Goal: Communication & Community: Answer question/provide support

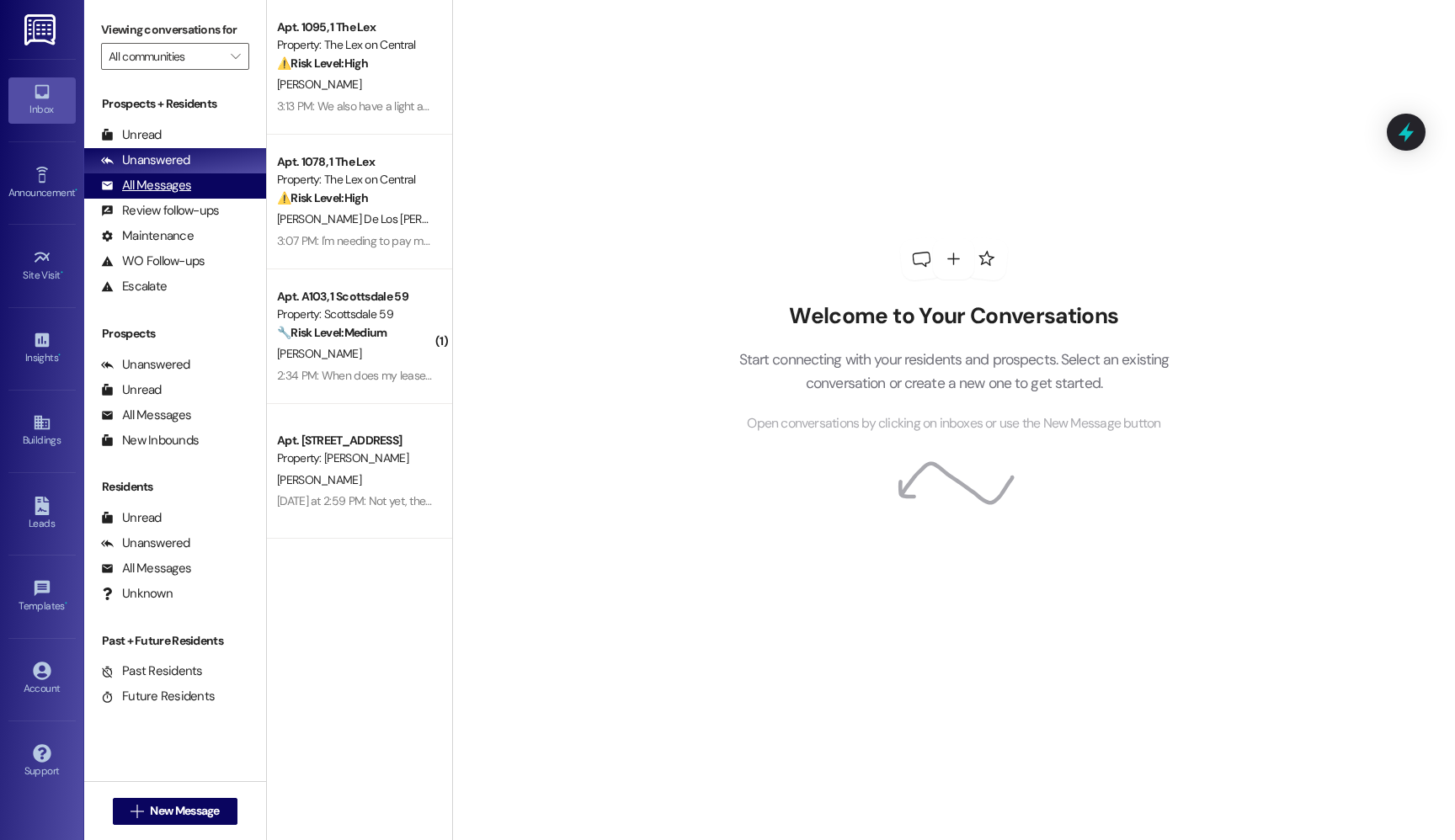
click at [236, 192] on div "All Messages (undefined)" at bounding box center [175, 186] width 182 height 25
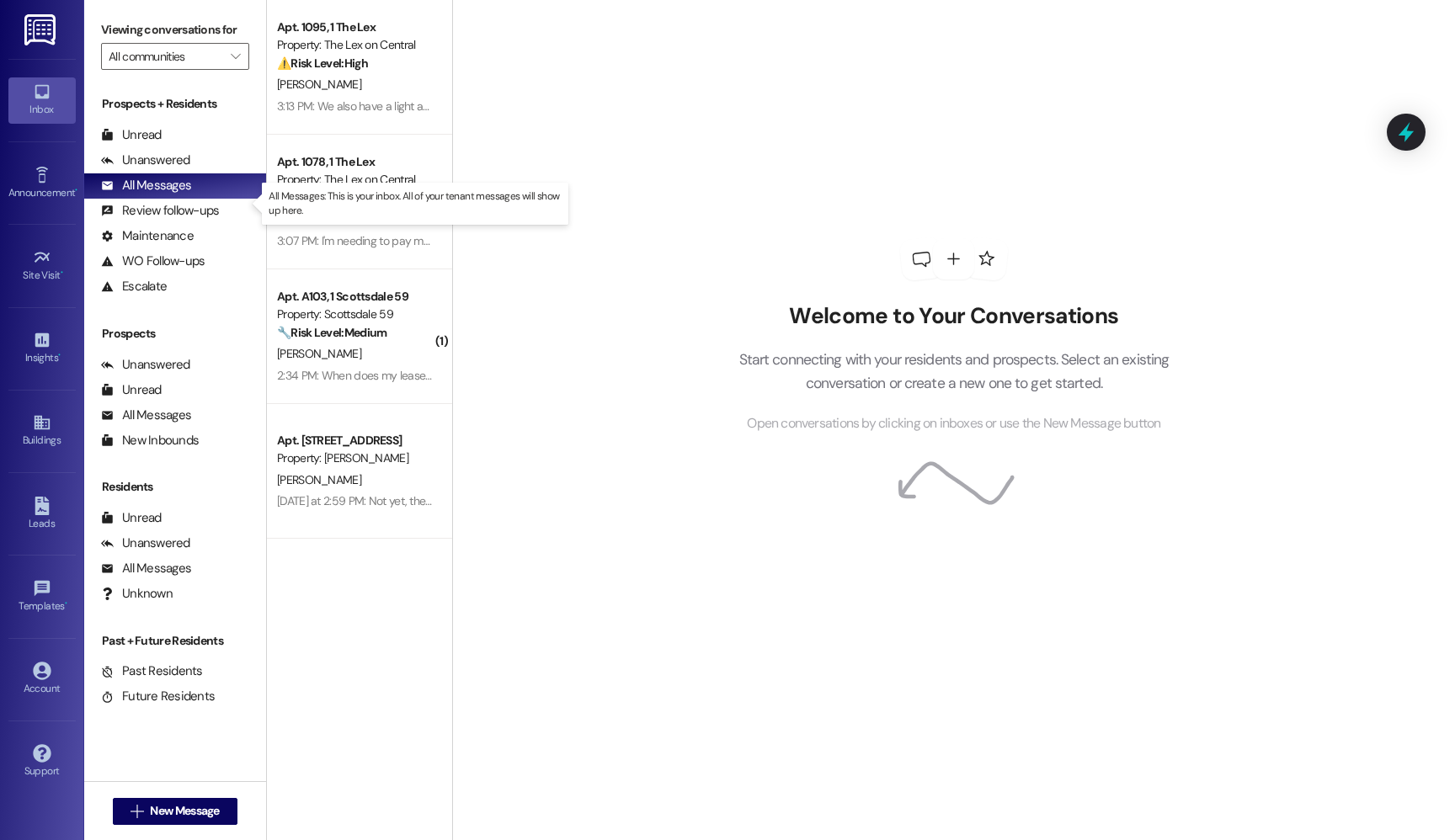
click at [359, 208] on p "All Messages: This is your inbox. All of your tenant messages will show up here." at bounding box center [415, 204] width 293 height 29
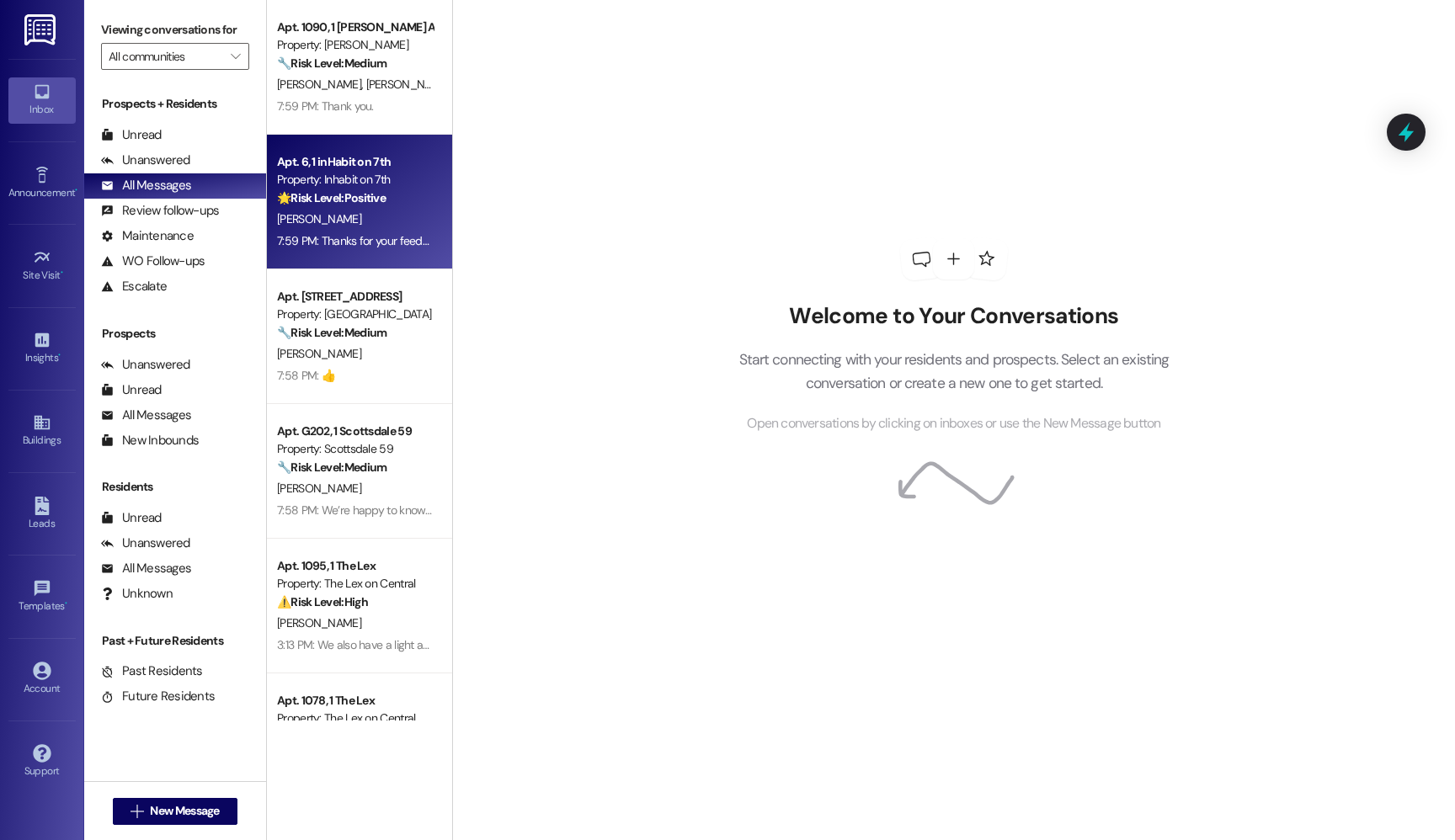
click at [349, 185] on div "Property: Inhabit on 7th" at bounding box center [355, 180] width 156 height 18
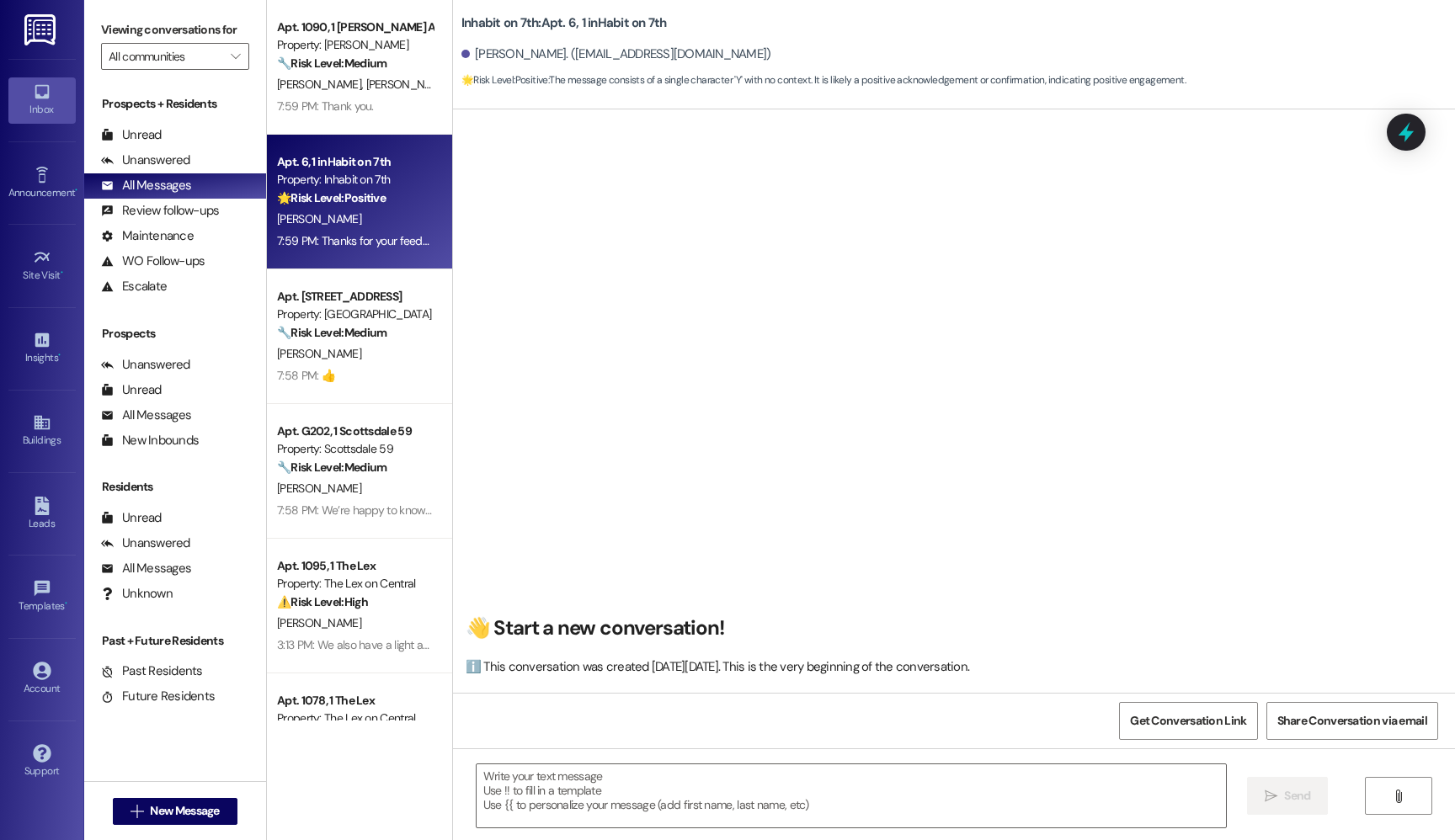
type textarea "Fetching suggested responses. Please feel free to read through the conversation…"
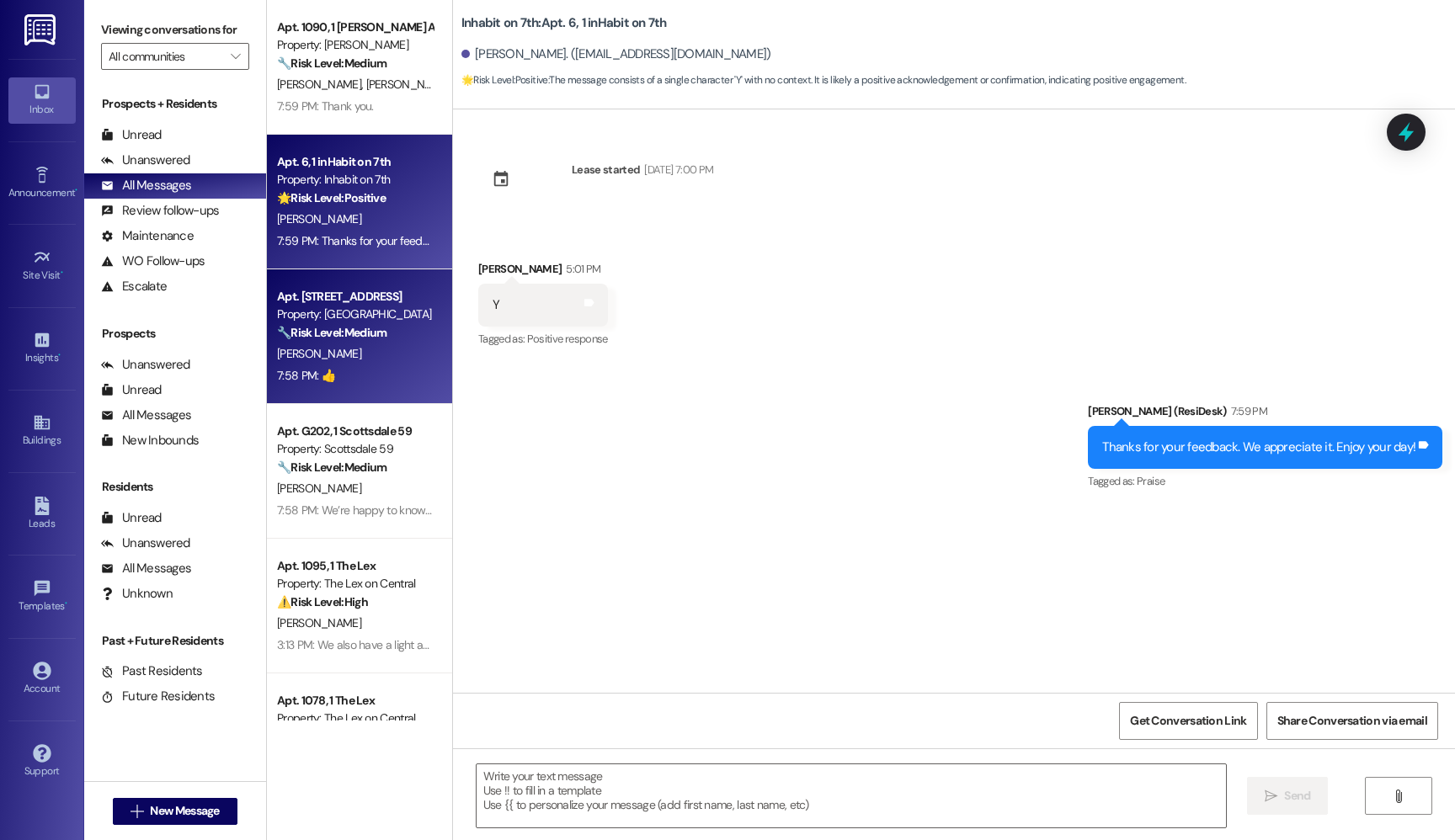
click at [361, 297] on div "Apt. [STREET_ADDRESS]" at bounding box center [355, 297] width 156 height 18
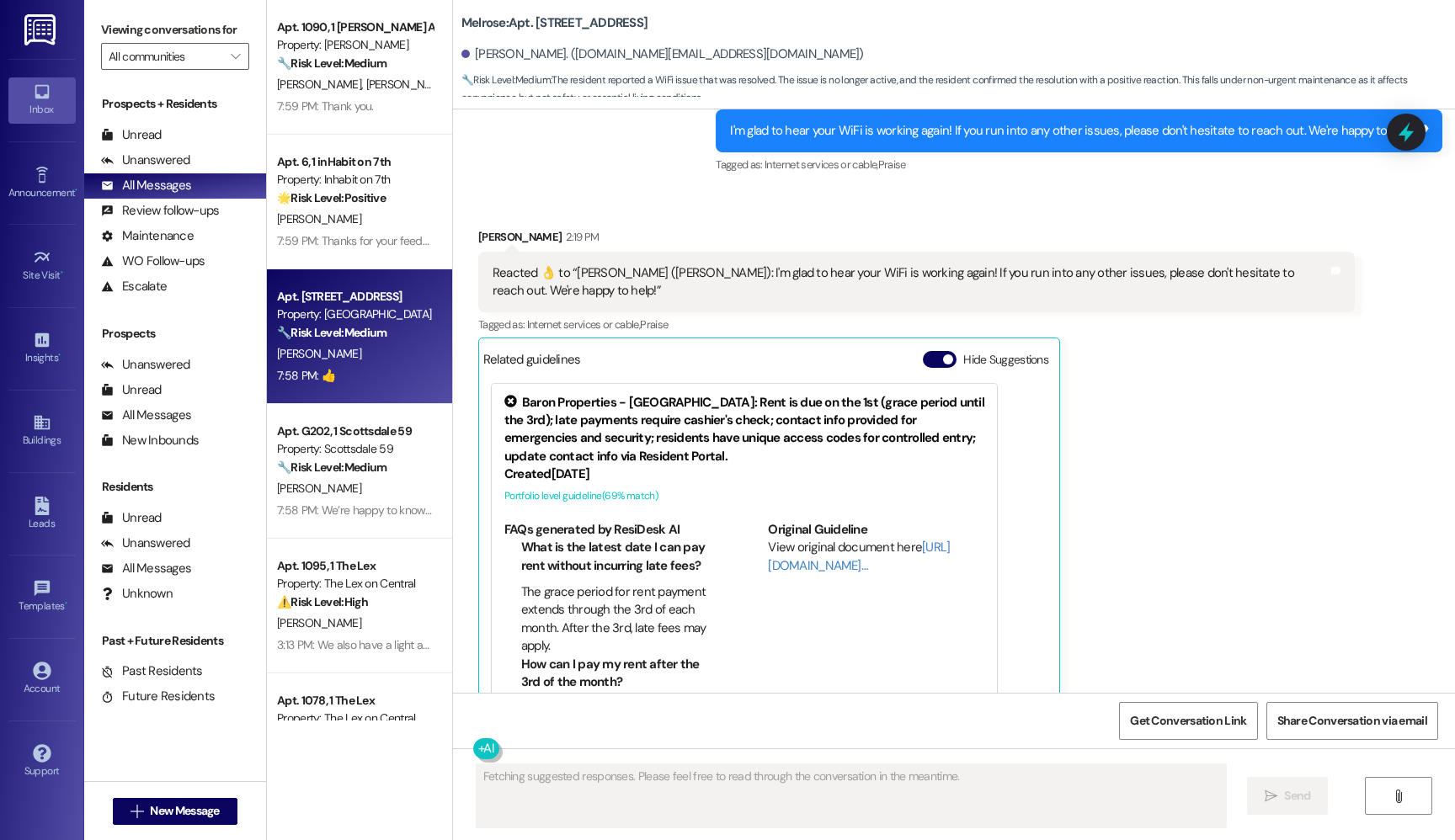
scroll to position [5733, 0]
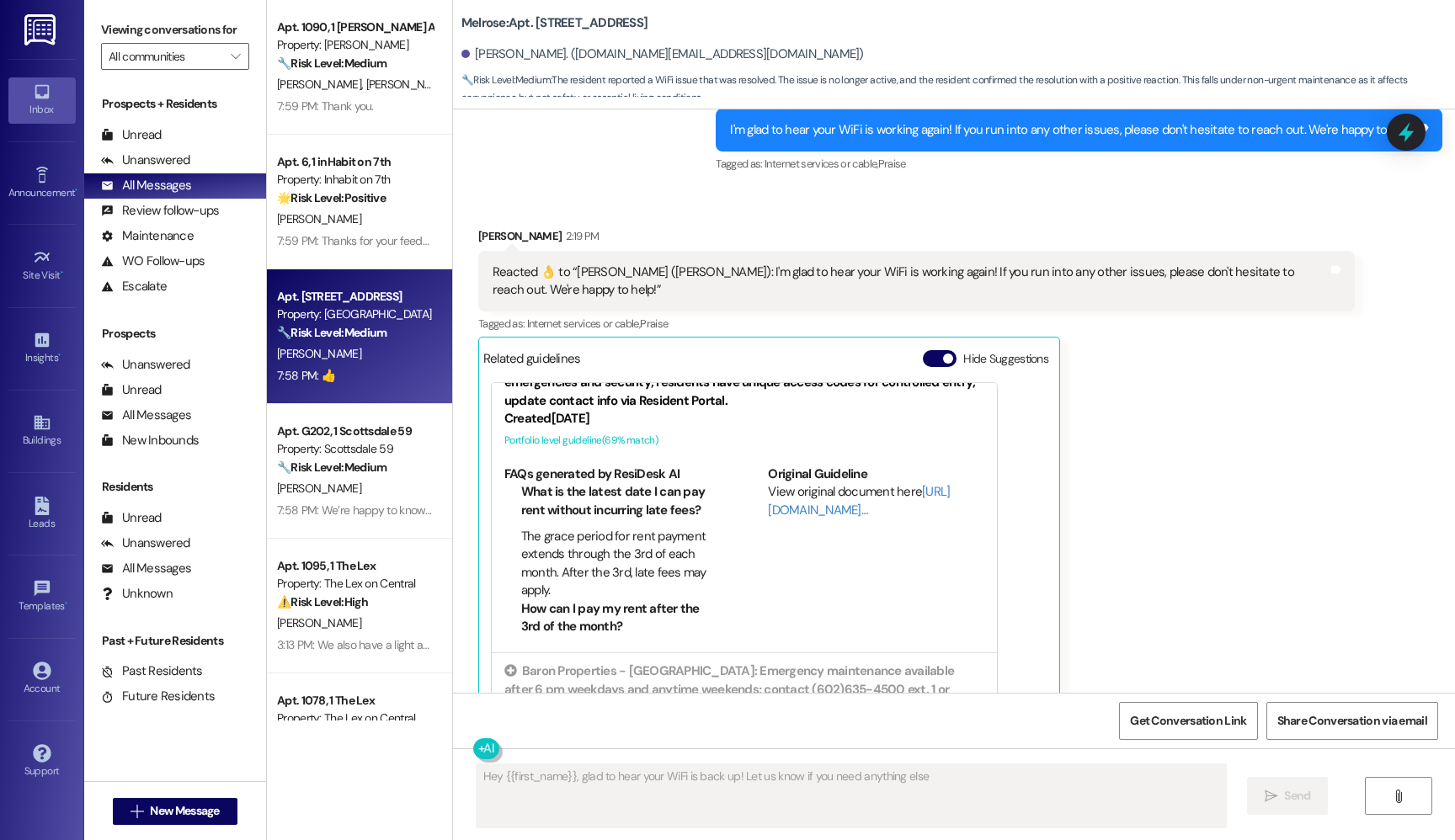
type textarea "Hey {{first_name}}, glad to hear your WiFi is back up! Let us know if you need …"
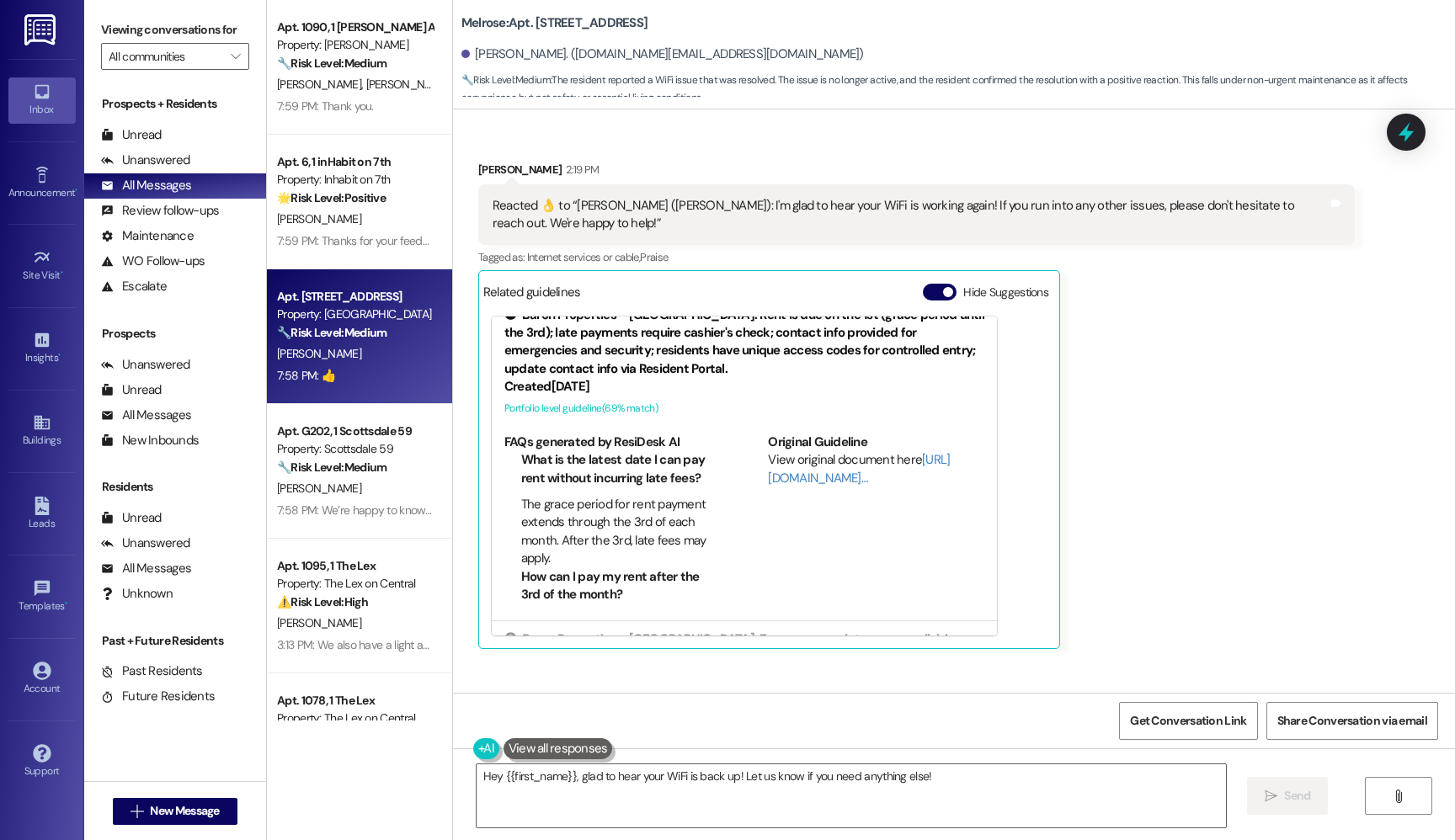
scroll to position [5818, 0]
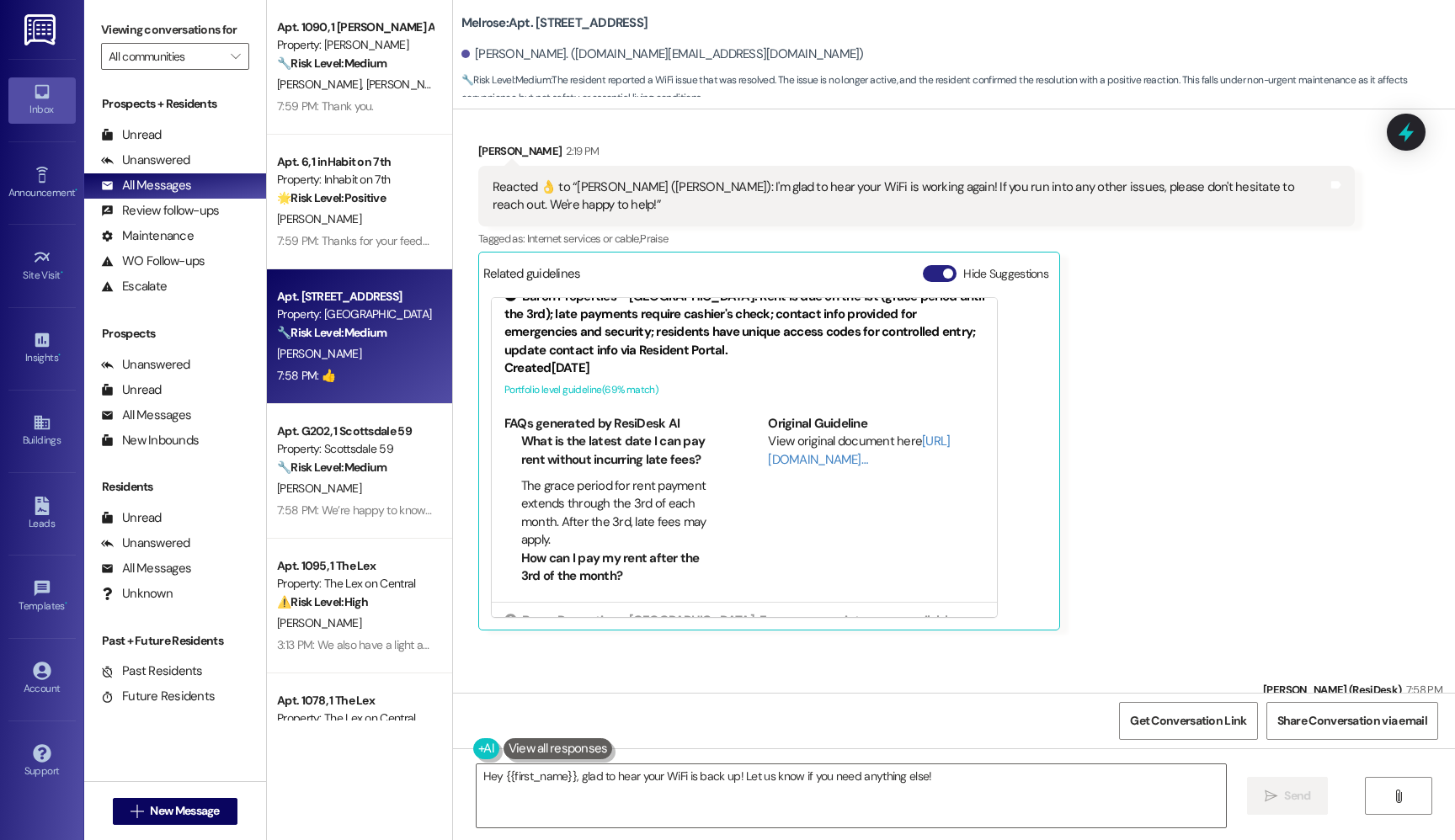
click at [940, 265] on button "Hide Suggestions" at bounding box center [940, 273] width 34 height 17
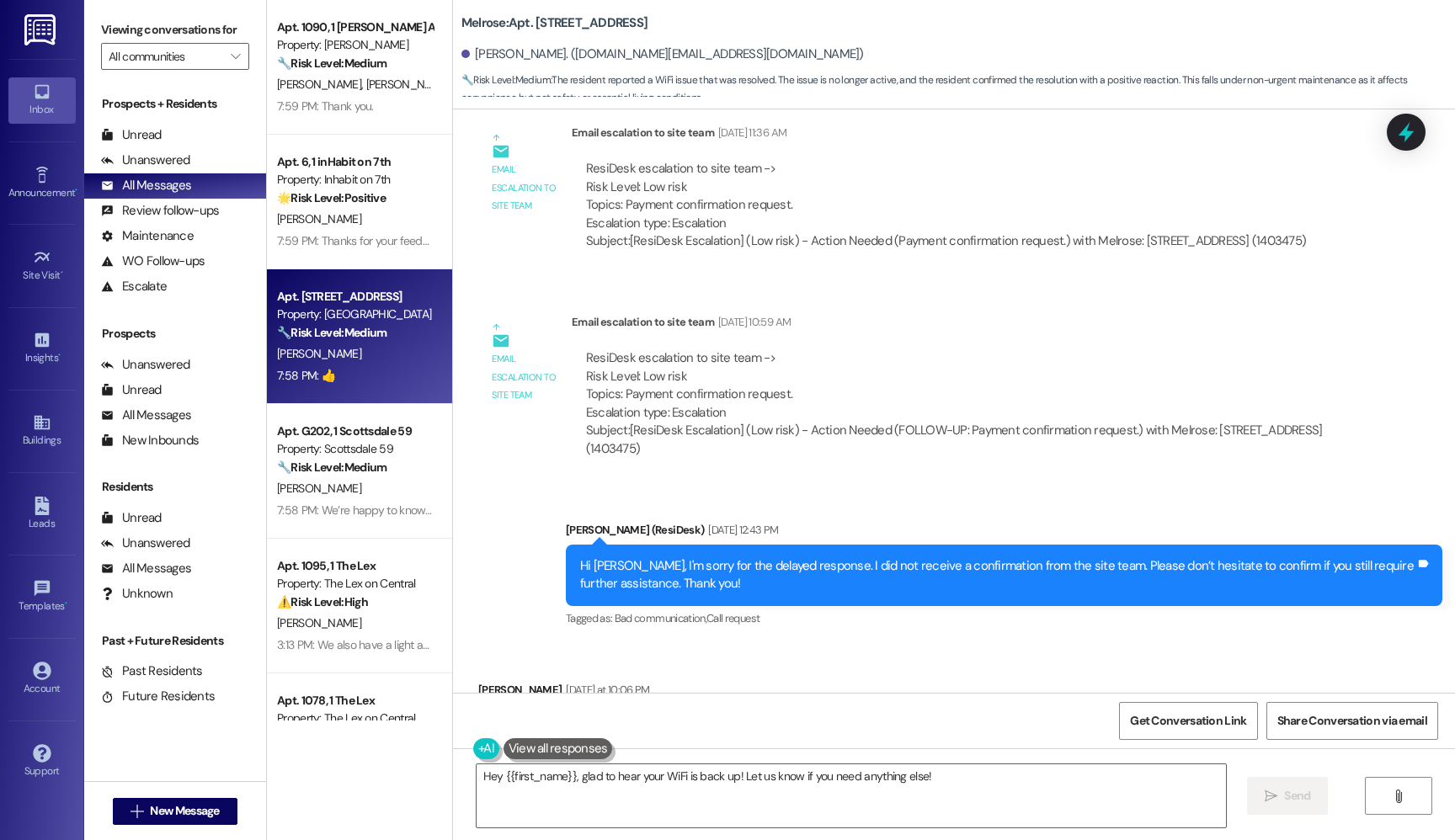
scroll to position [4490, 0]
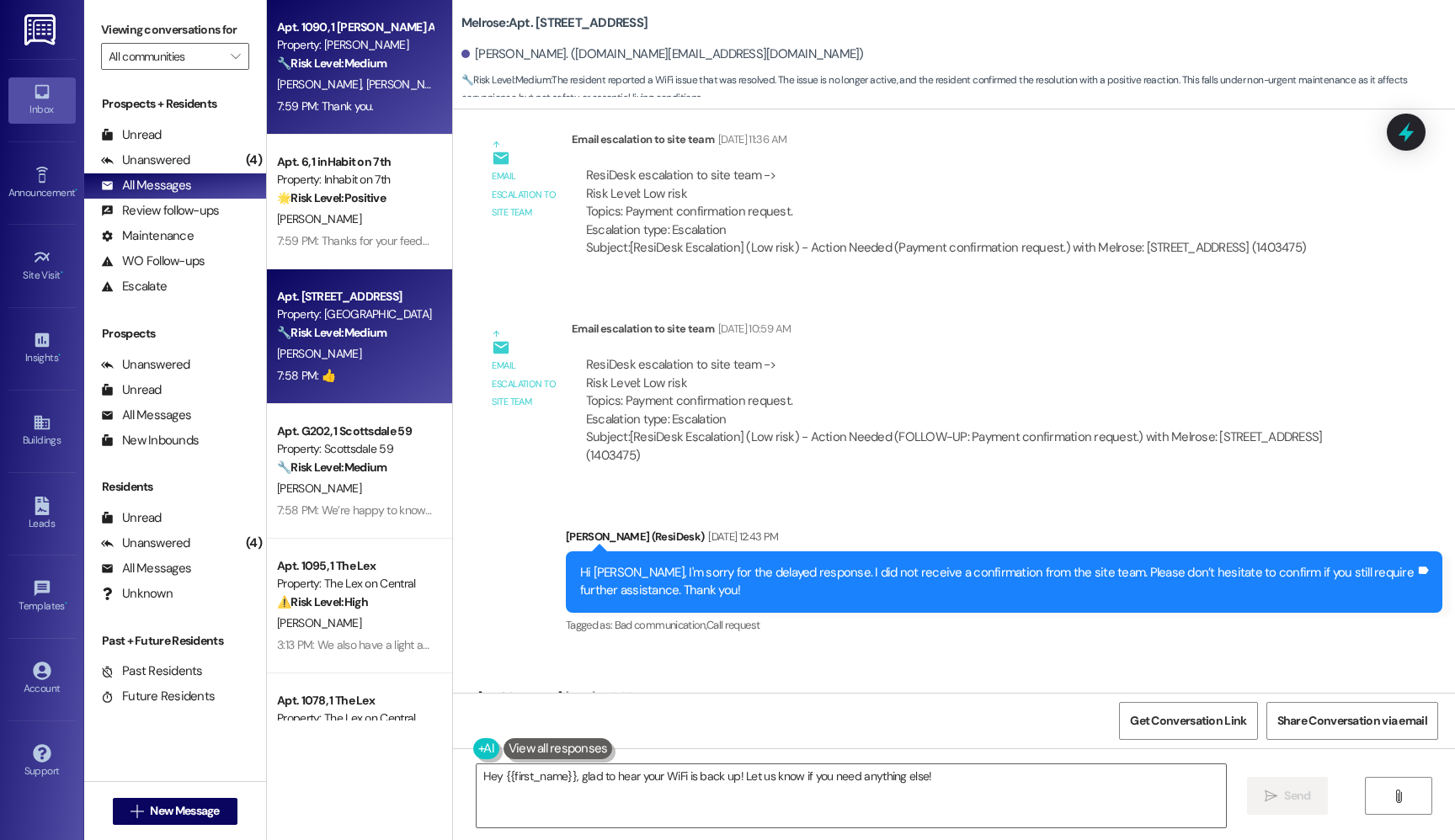
click at [355, 80] on div "[PERSON_NAME] [PERSON_NAME]" at bounding box center [355, 84] width 159 height 21
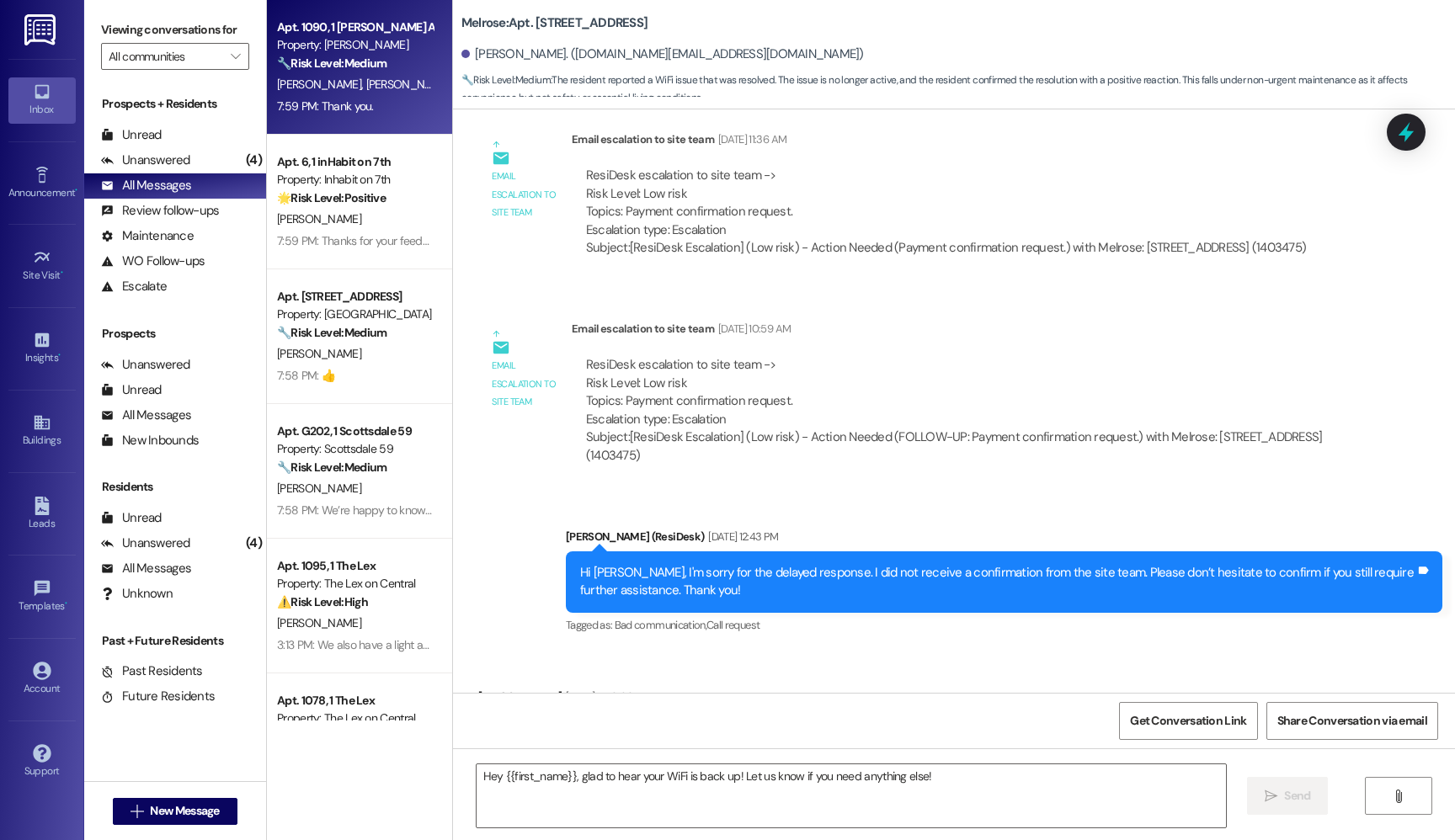
type textarea "Fetching suggested responses. Please feel free to read through the conversation…"
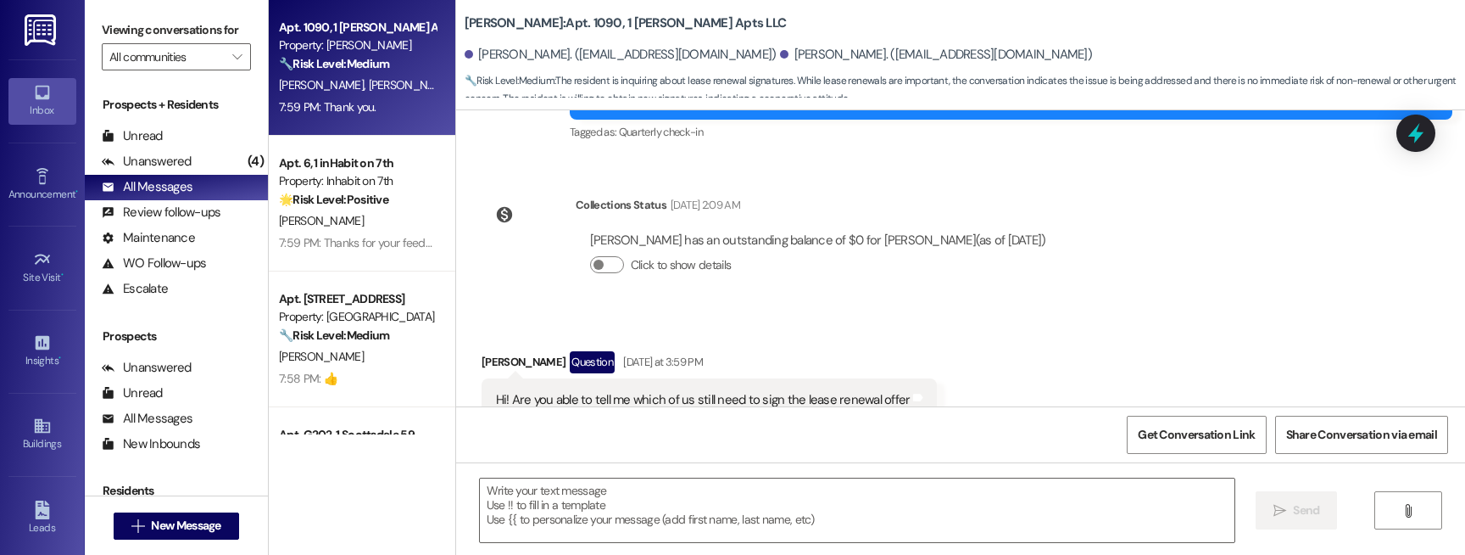
scroll to position [247, 0]
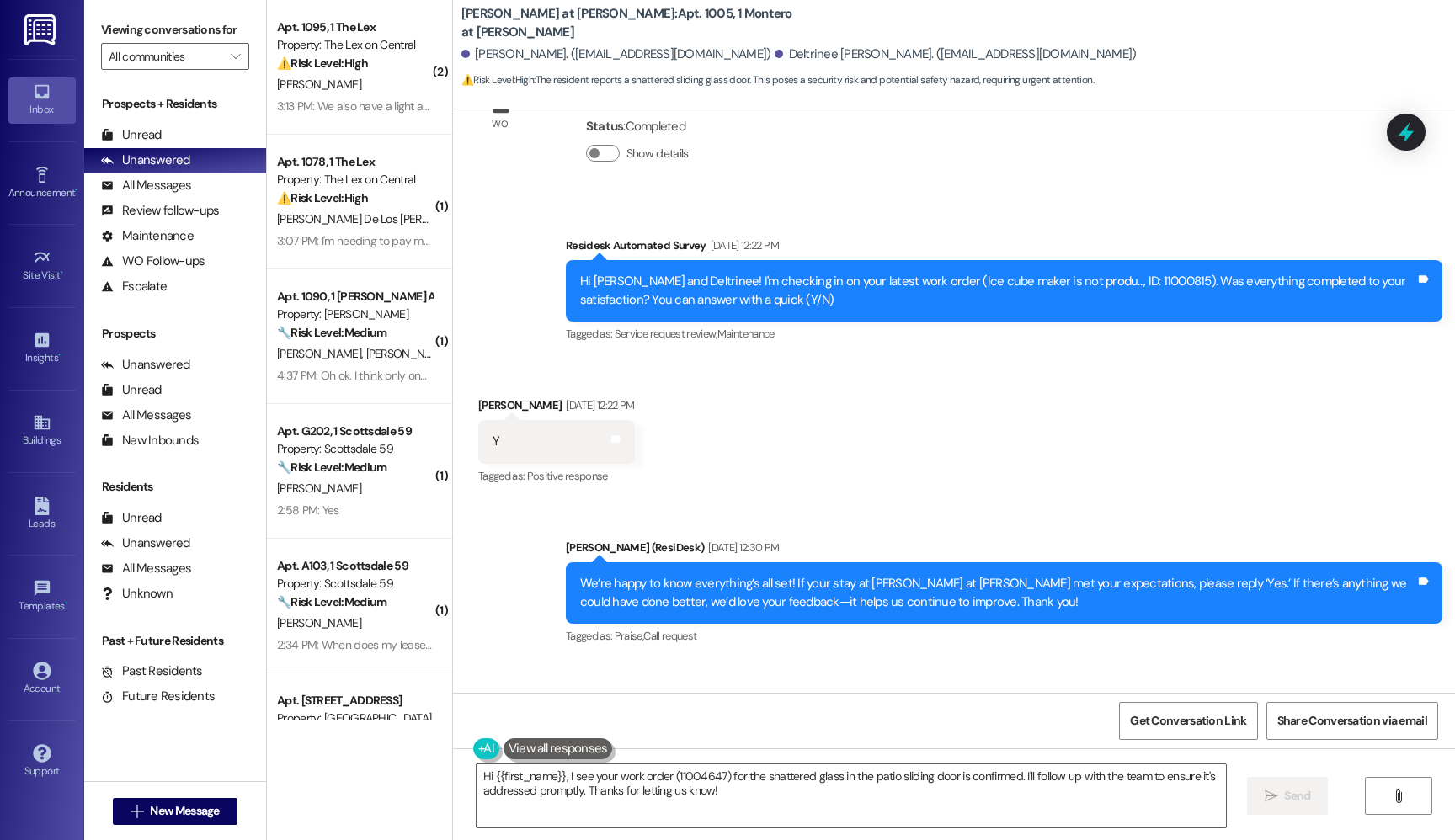
scroll to position [5693, 0]
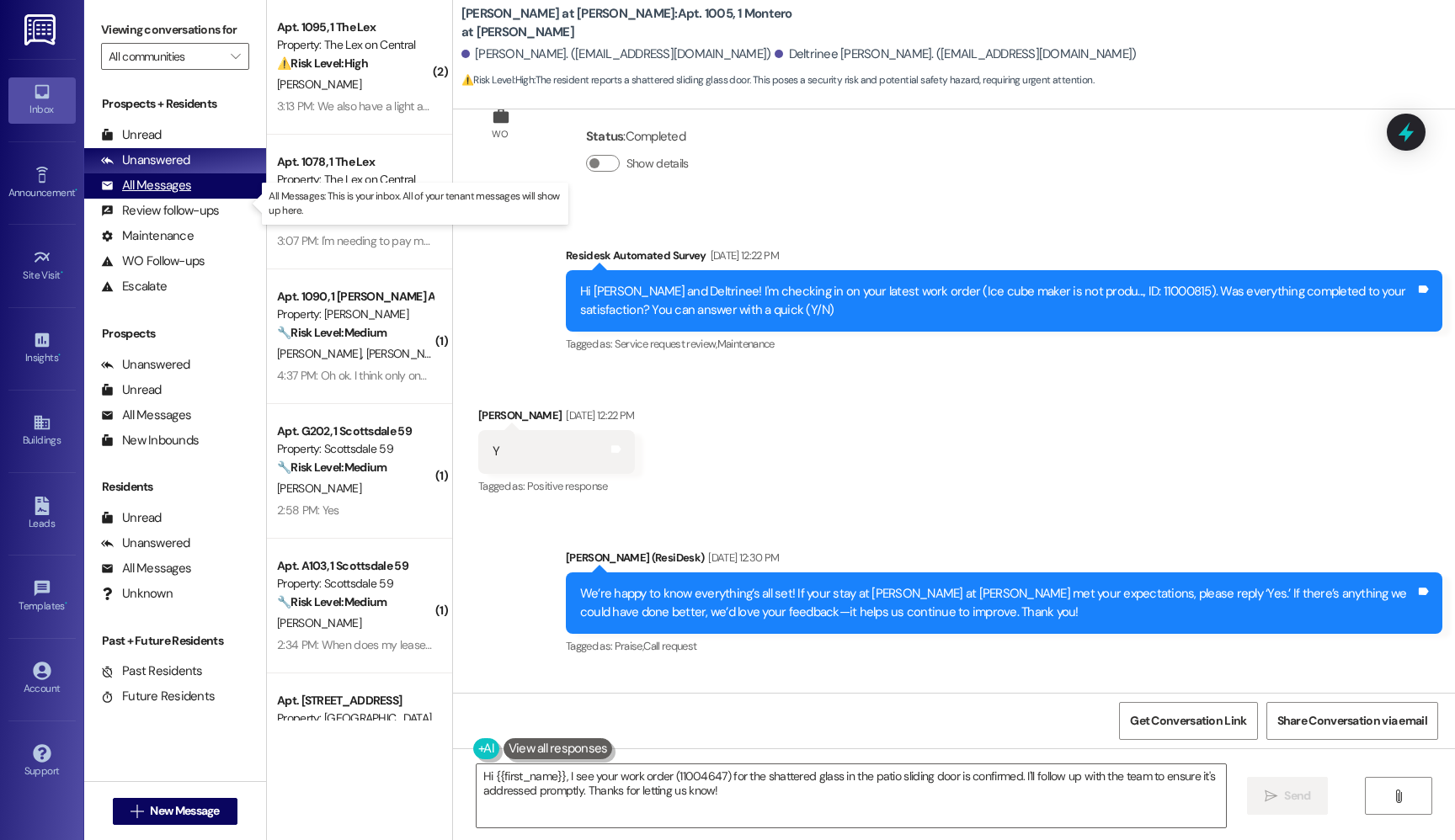
click at [193, 199] on div "All Messages Unable to load unread count. Refresh and try again." at bounding box center [175, 186] width 182 height 25
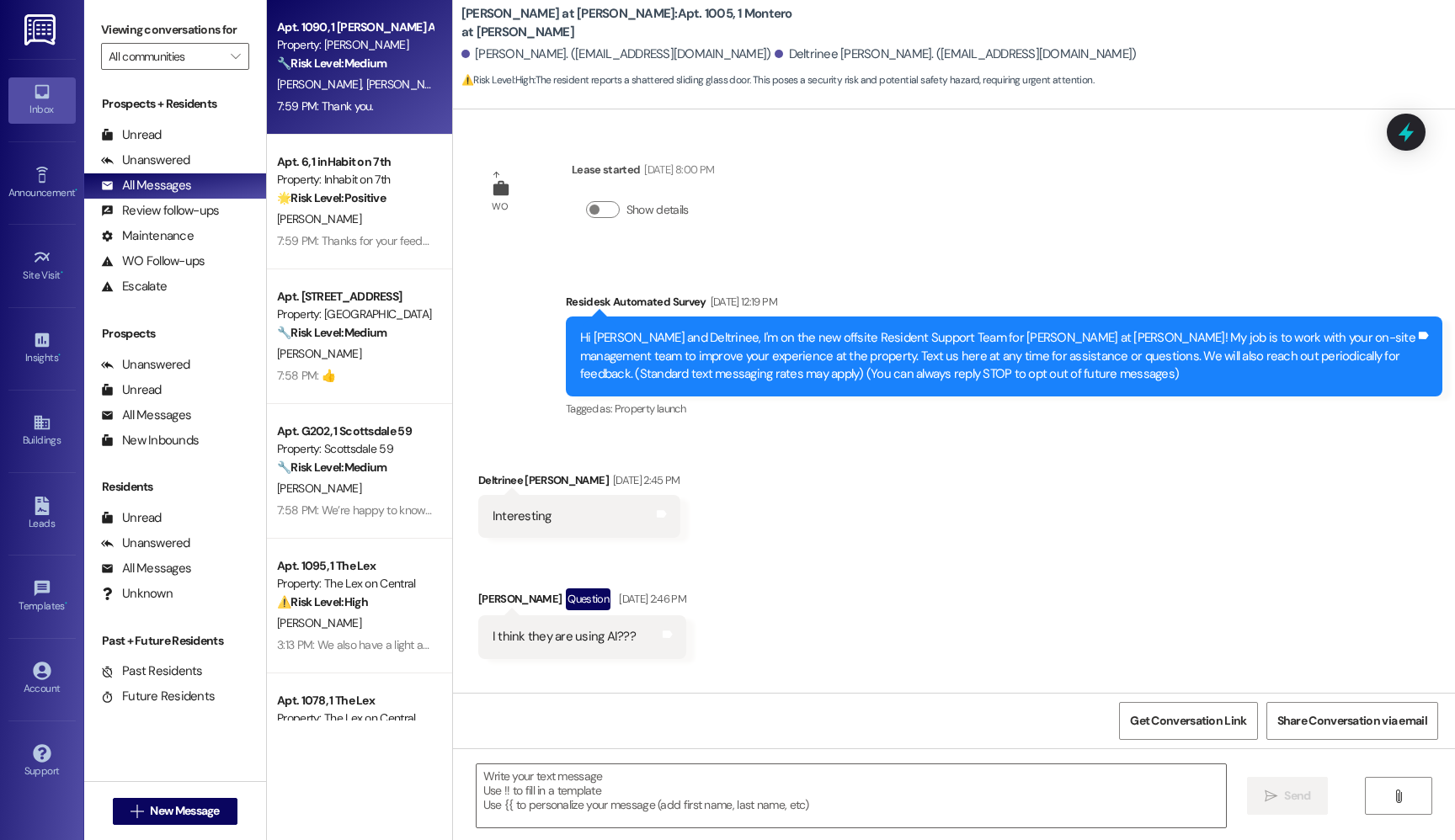
type textarea "Fetching suggested responses. Please feel free to read through the conversation…"
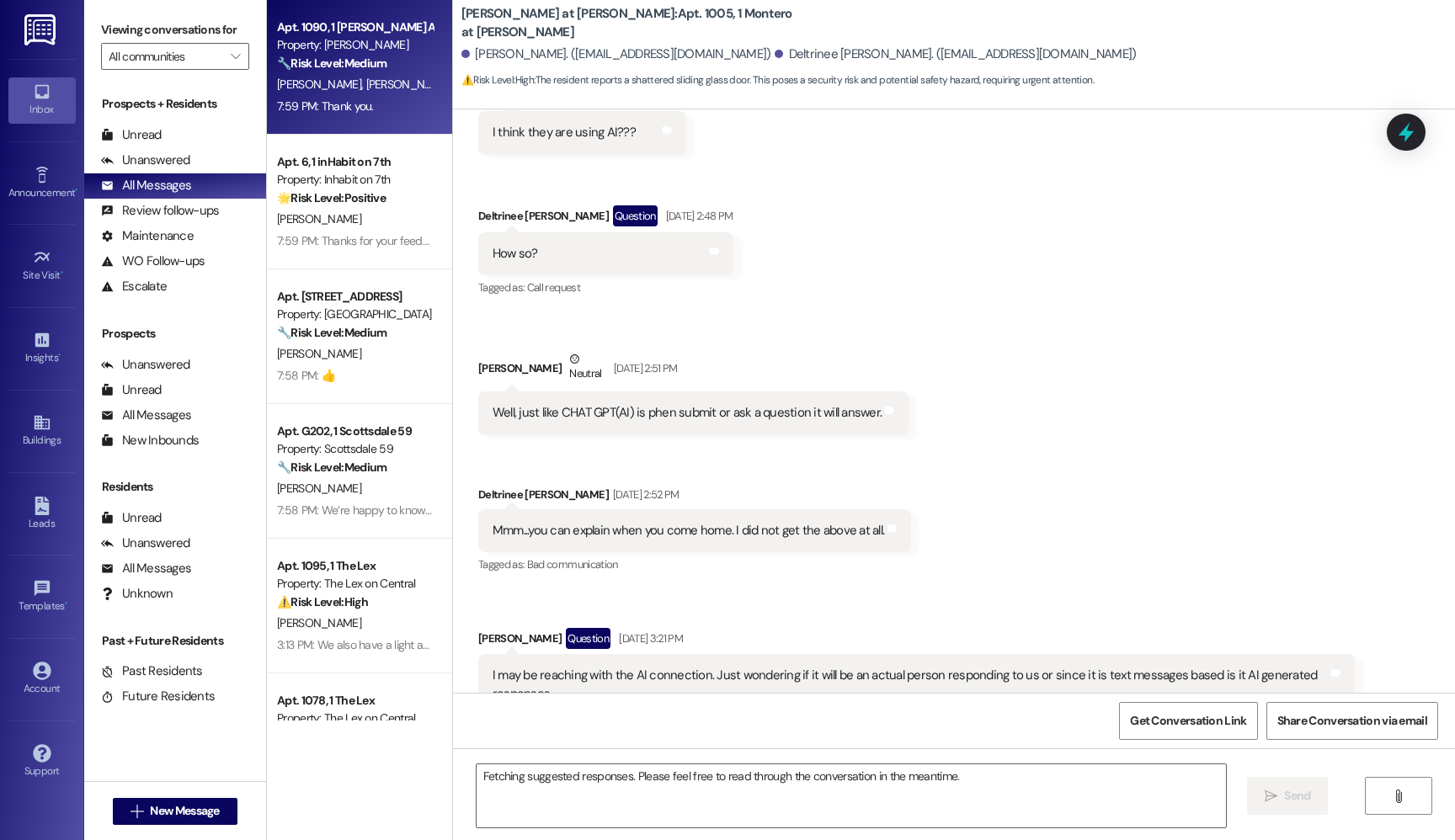
click at [362, 80] on div "[PERSON_NAME] [PERSON_NAME]" at bounding box center [355, 84] width 159 height 21
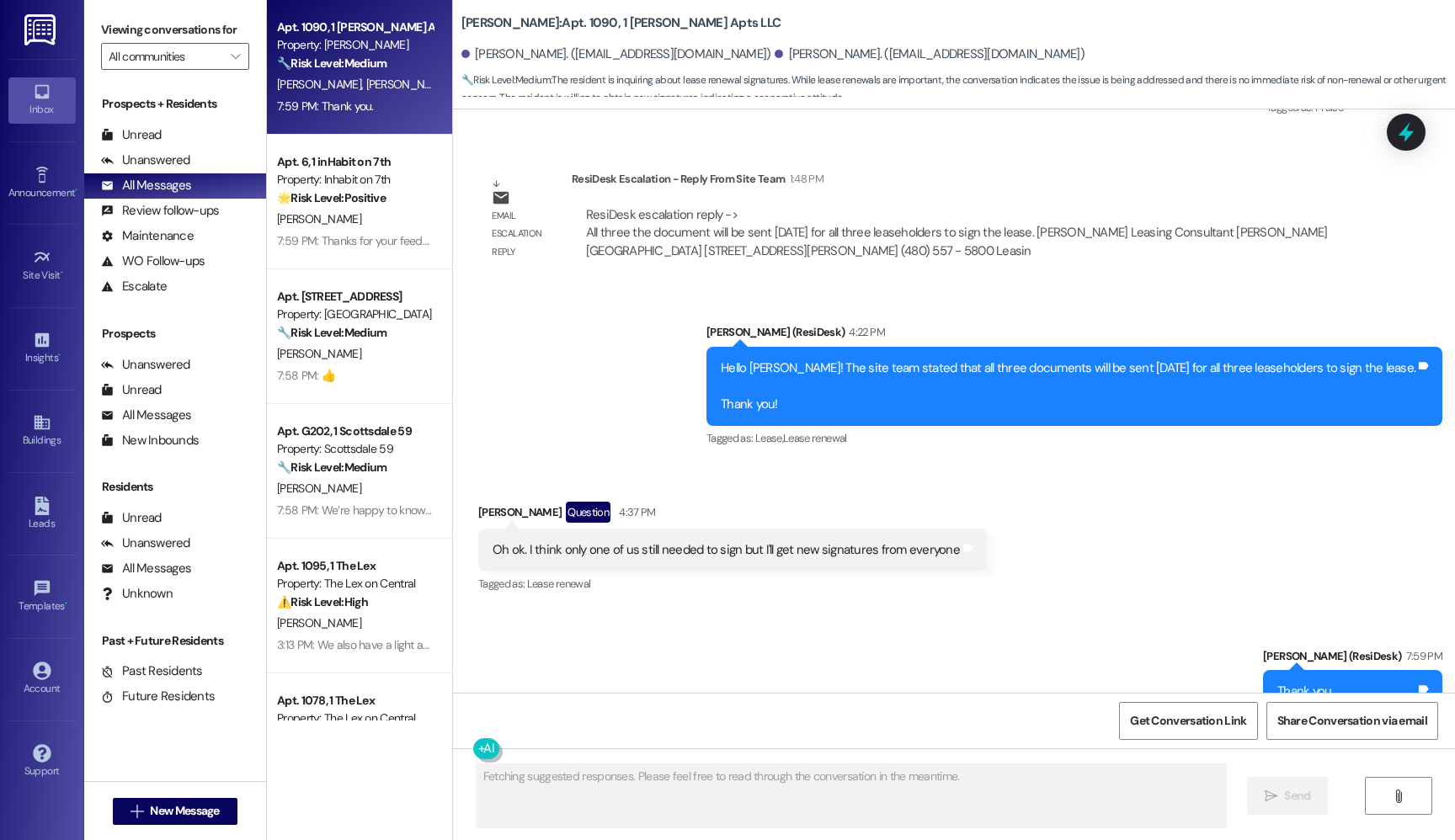
scroll to position [1361, 0]
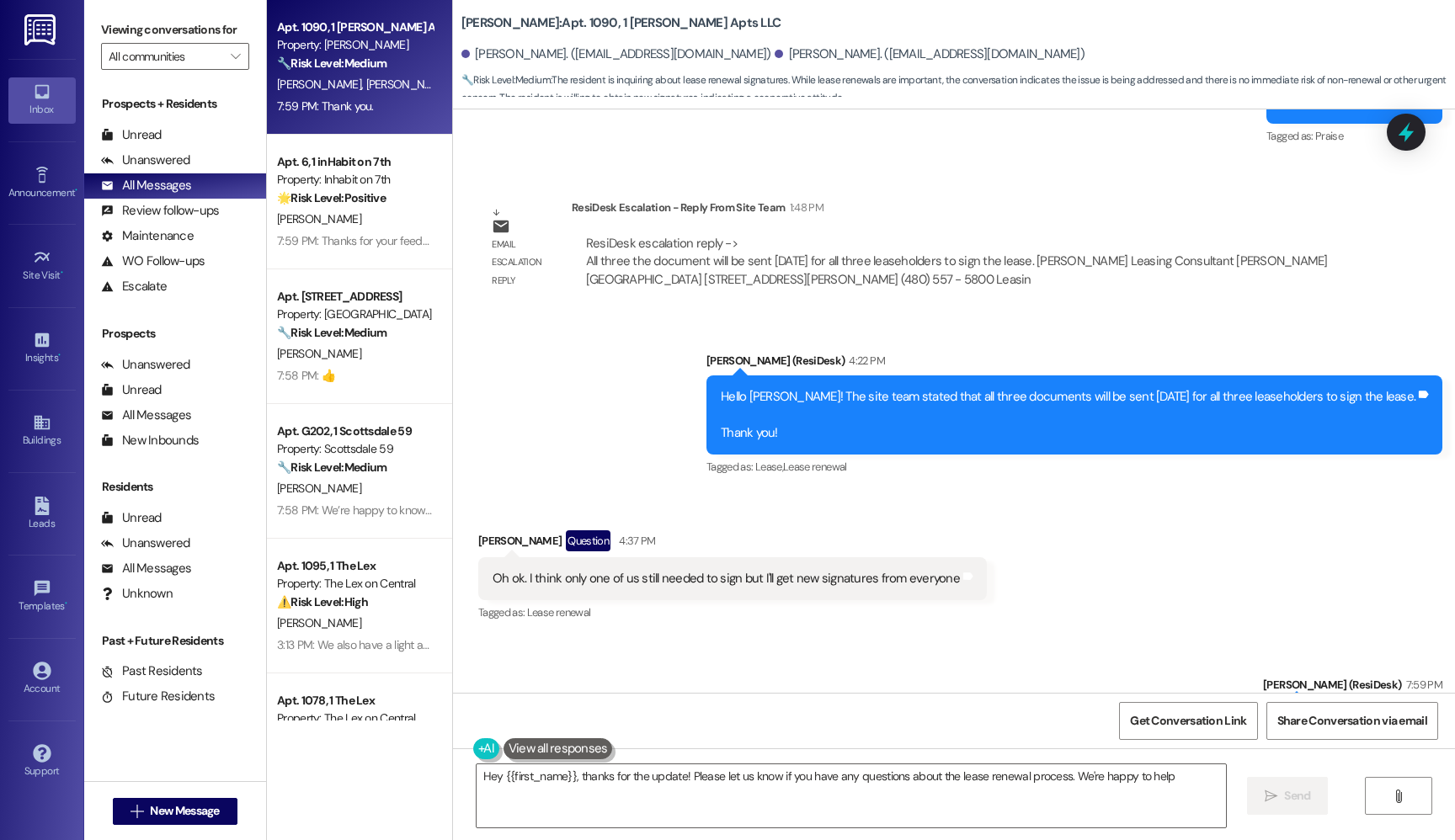
type textarea "Hey {{first_name}}, thanks for the update! Please let us know if you have any q…"
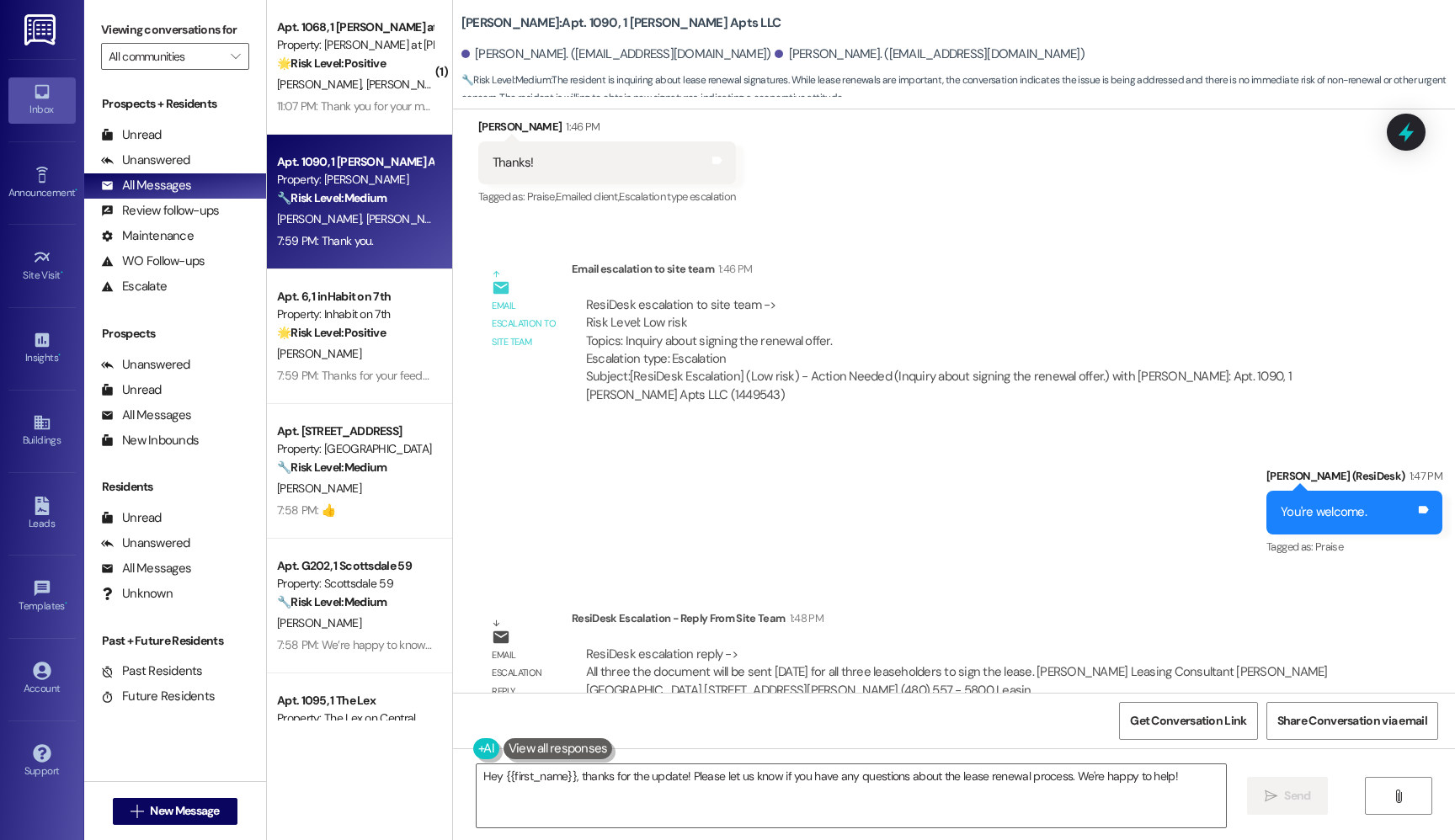
scroll to position [1146, 0]
